Goal: Transaction & Acquisition: Purchase product/service

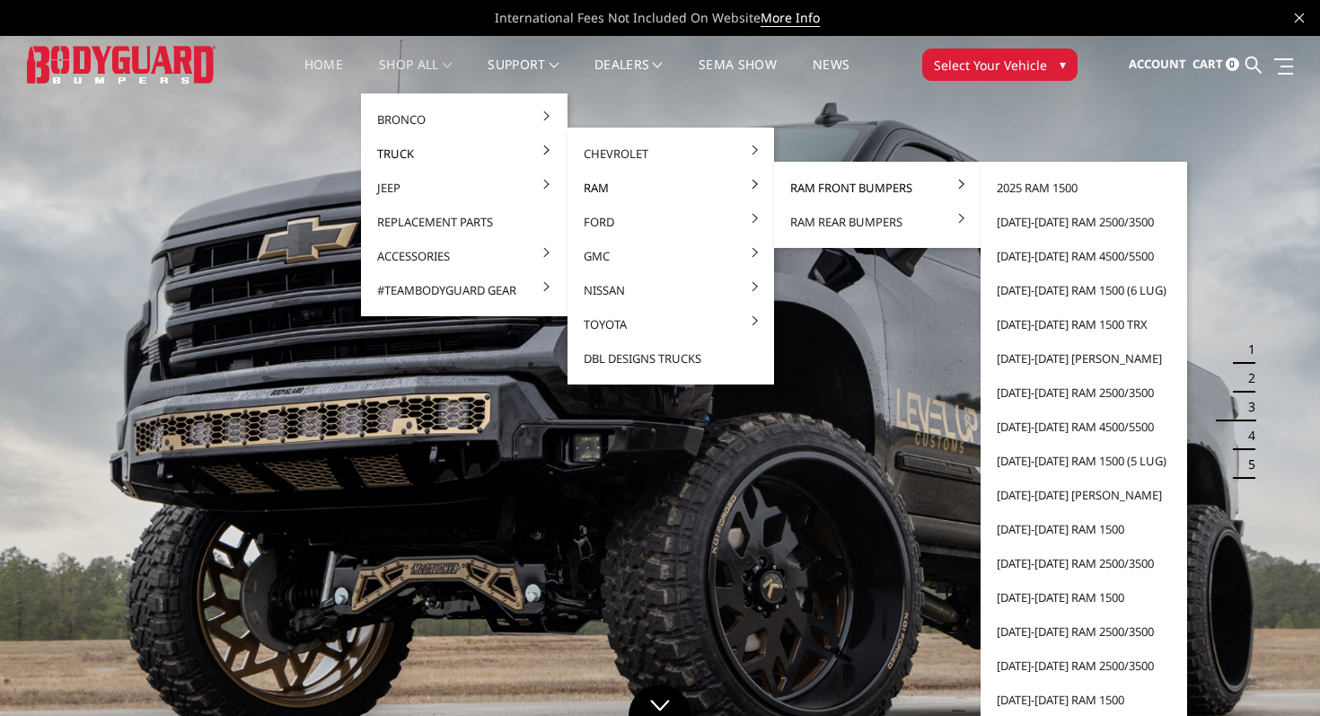
click at [835, 192] on link "Ram Front Bumpers" at bounding box center [877, 188] width 192 height 34
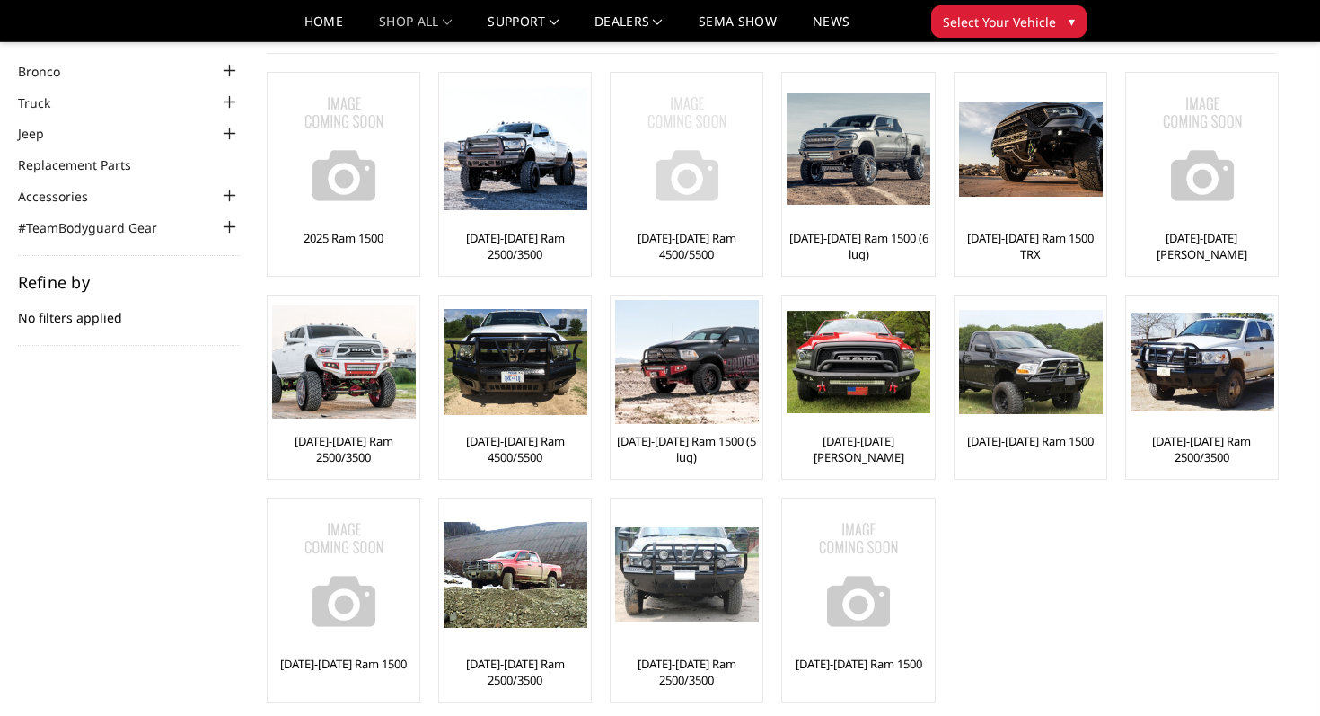
scroll to position [79, 0]
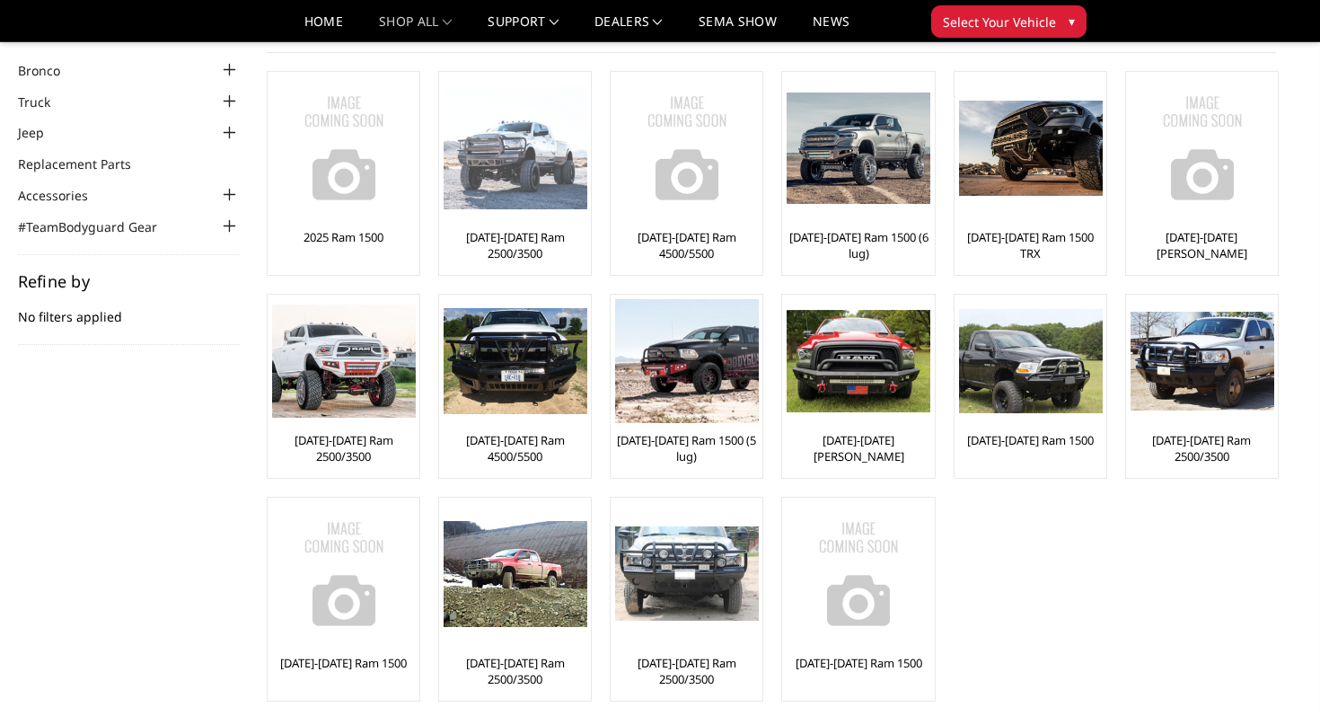
click at [554, 208] on img at bounding box center [516, 148] width 144 height 123
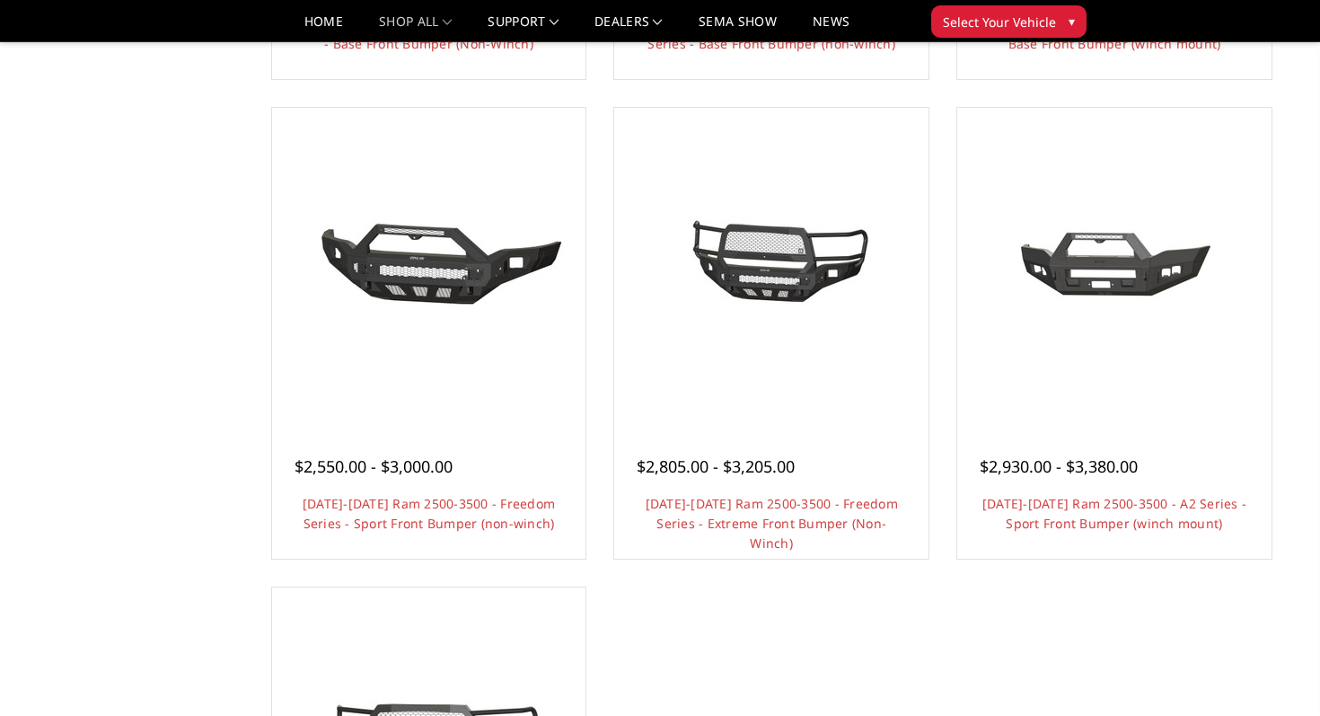
scroll to position [1068, 0]
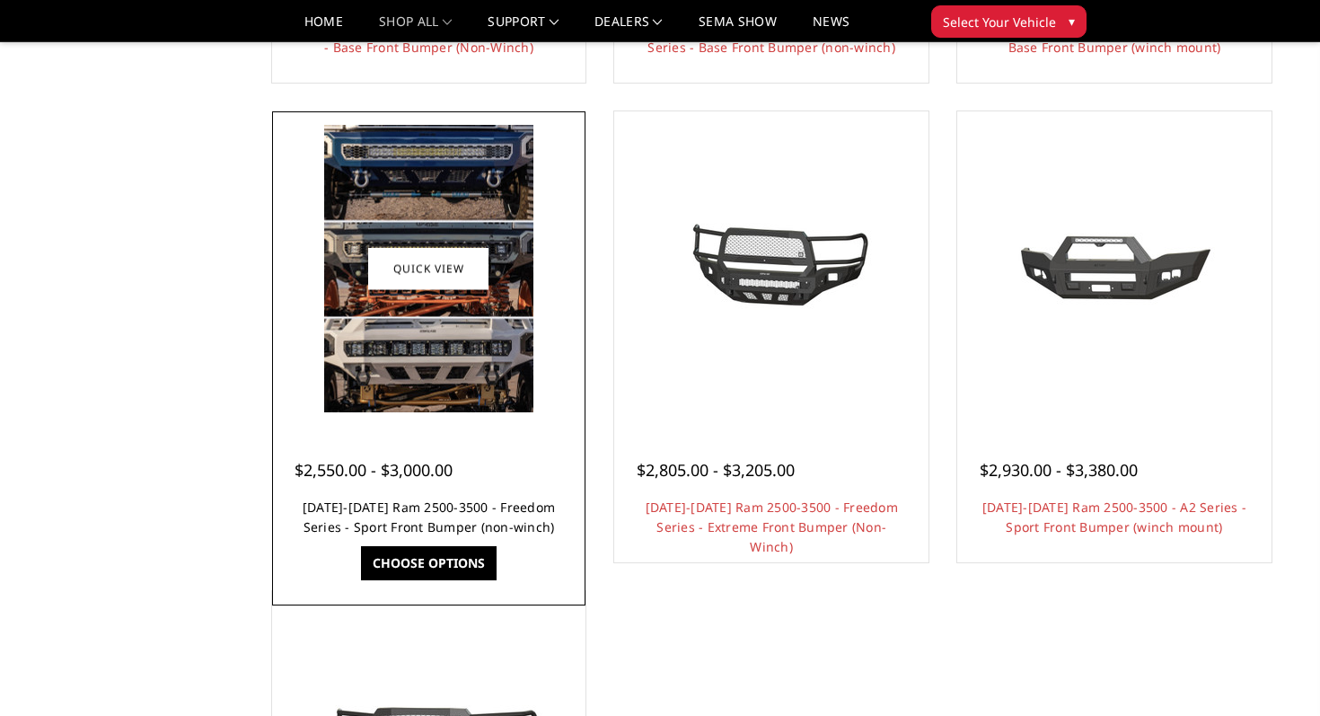
click at [486, 524] on link "[DATE]-[DATE] Ram 2500-3500 - Freedom Series - Sport Front Bumper (non-winch)" at bounding box center [429, 516] width 252 height 37
